Goal: Transaction & Acquisition: Purchase product/service

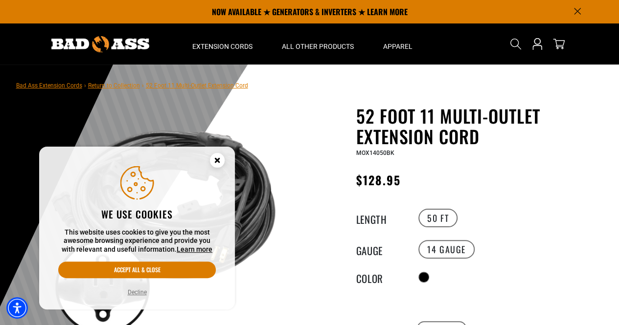
click at [218, 159] on icon "Close this option" at bounding box center [216, 159] width 3 height 3
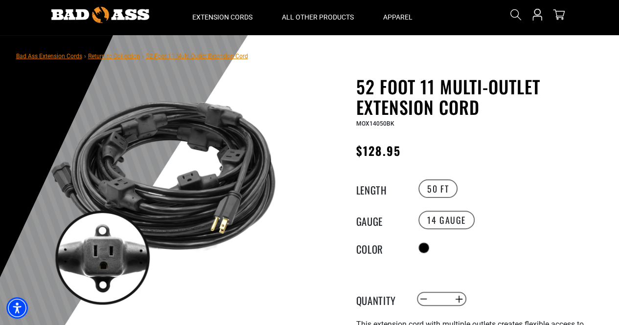
scroll to position [98, 0]
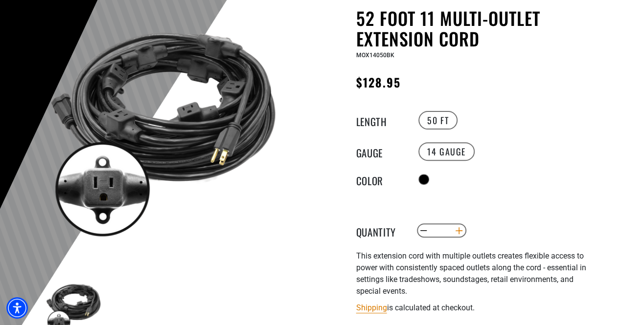
click at [462, 226] on button "Increase quantity for 52 Foot 11 Multi-Outlet Extension Cord" at bounding box center [458, 230] width 15 height 17
type input "*"
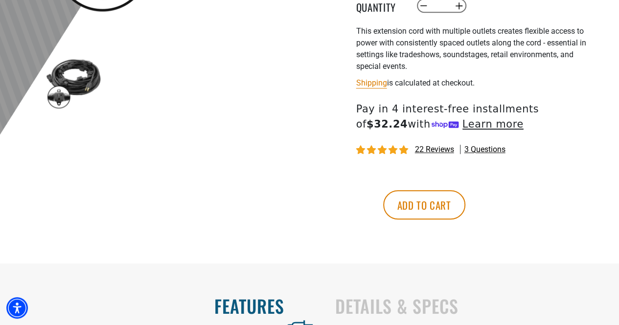
scroll to position [342, 0]
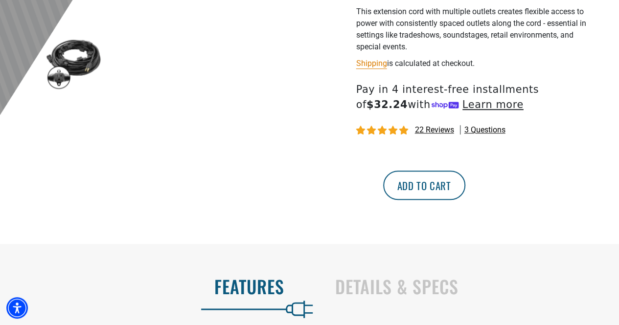
click at [465, 185] on button "Add to cart" at bounding box center [424, 185] width 82 height 29
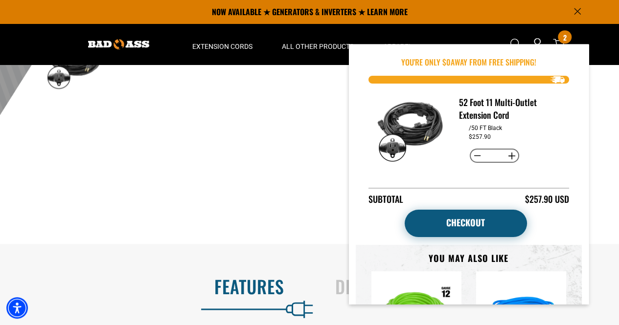
click at [466, 220] on link "Checkout" at bounding box center [465, 223] width 122 height 27
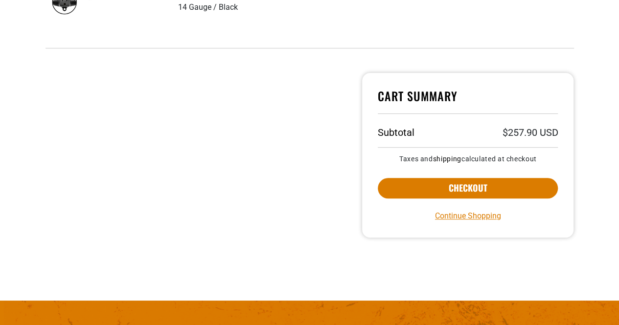
scroll to position [293, 0]
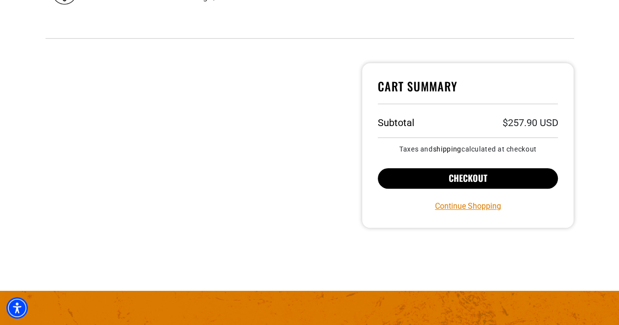
click at [452, 171] on button "Checkout" at bounding box center [467, 178] width 180 height 21
